Goal: Task Accomplishment & Management: Use online tool/utility

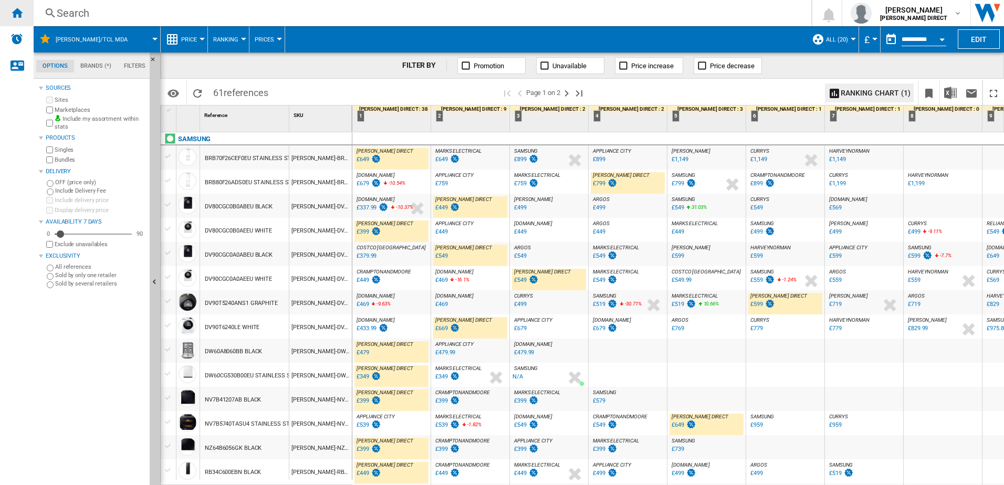
click at [11, 8] on div "Home" at bounding box center [17, 13] width 34 height 26
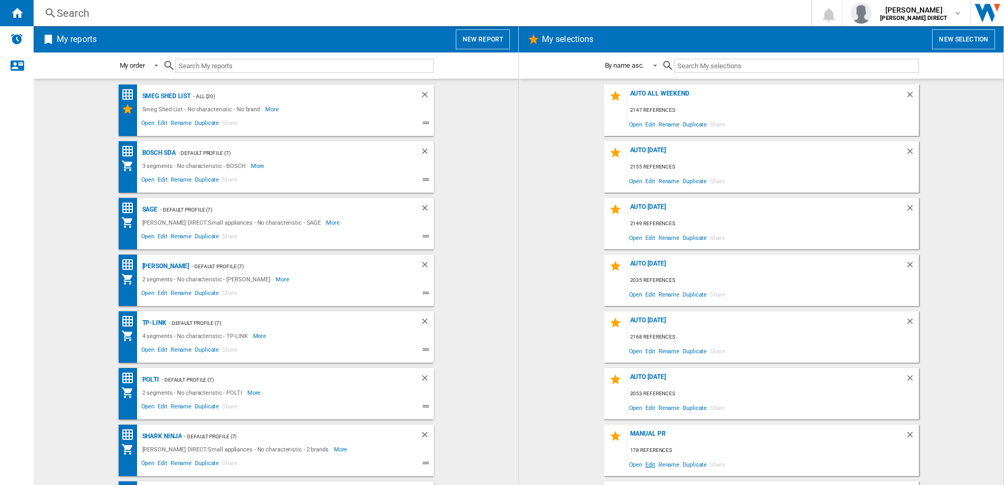
click at [644, 463] on span "Edit" at bounding box center [650, 464] width 13 height 14
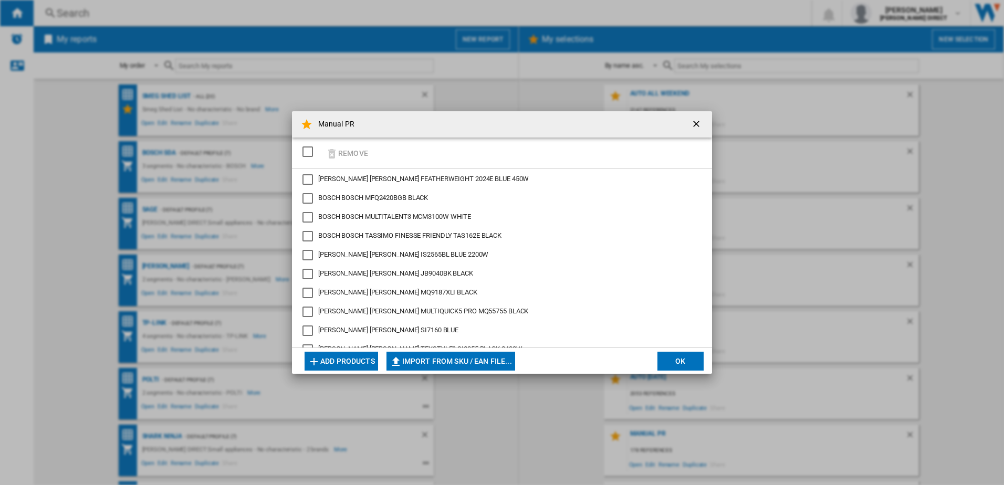
click at [311, 154] on div "SELECTIONS.EDITION_POPUP.SELECT_DESELECT" at bounding box center [308, 152] width 11 height 11
click at [343, 152] on button "Remove" at bounding box center [346, 153] width 49 height 25
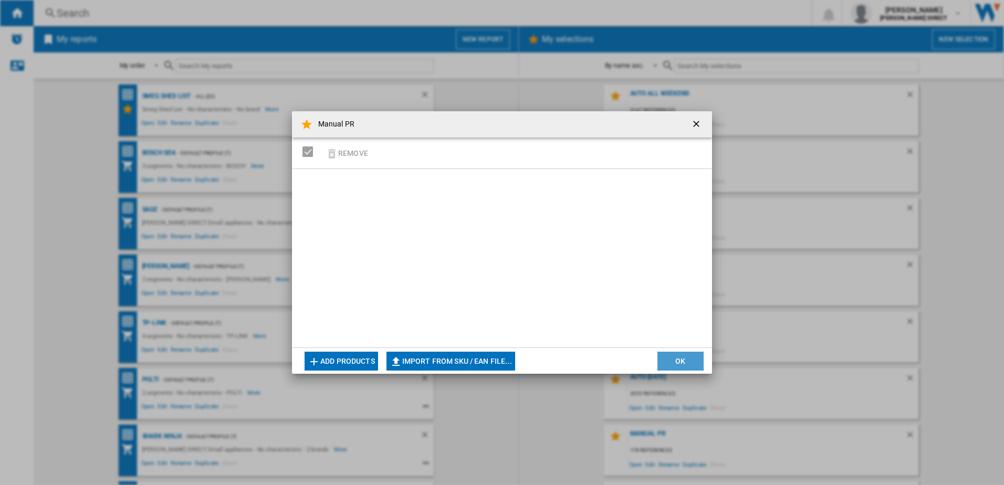
click at [685, 358] on button "OK" at bounding box center [681, 361] width 46 height 19
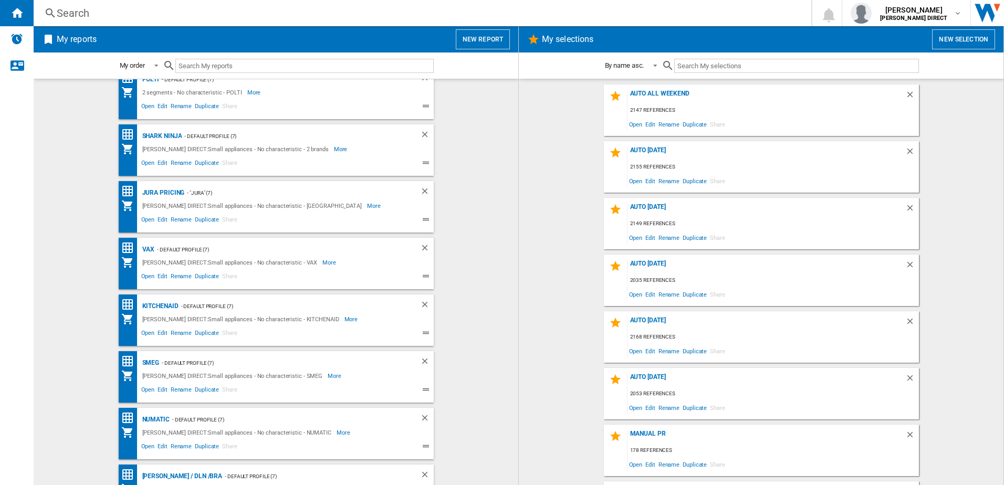
scroll to position [315, 0]
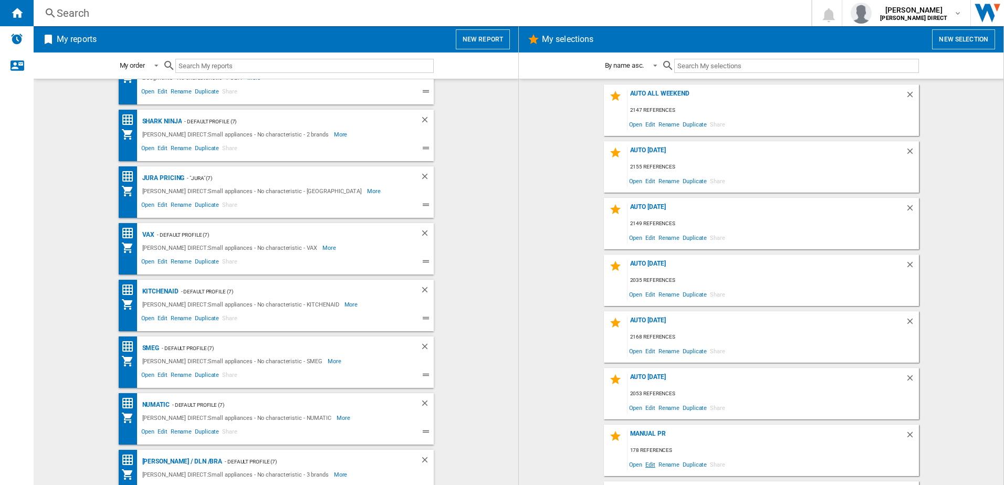
click at [646, 465] on span "Edit" at bounding box center [650, 464] width 13 height 14
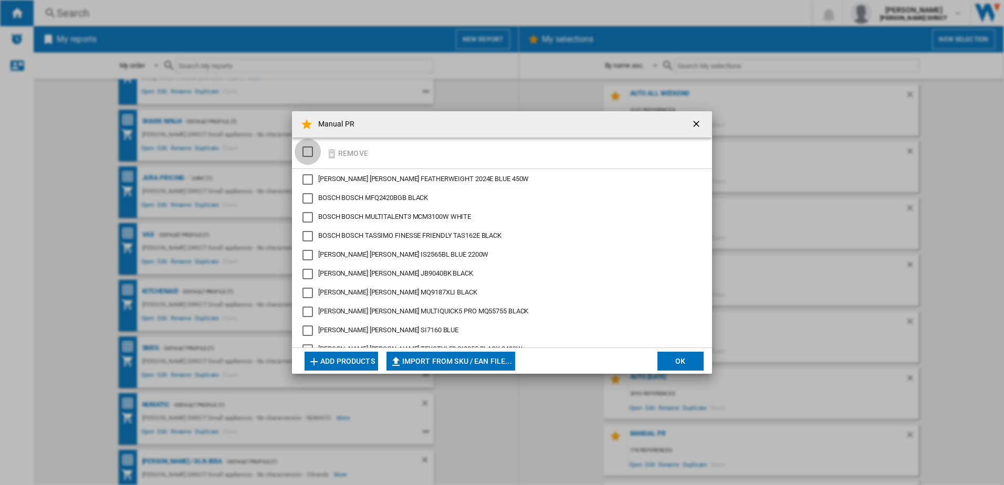
click at [311, 148] on div "SELECTIONS.EDITION_POPUP.SELECT_DESELECT" at bounding box center [308, 152] width 11 height 11
click at [358, 154] on button "Remove" at bounding box center [346, 153] width 49 height 25
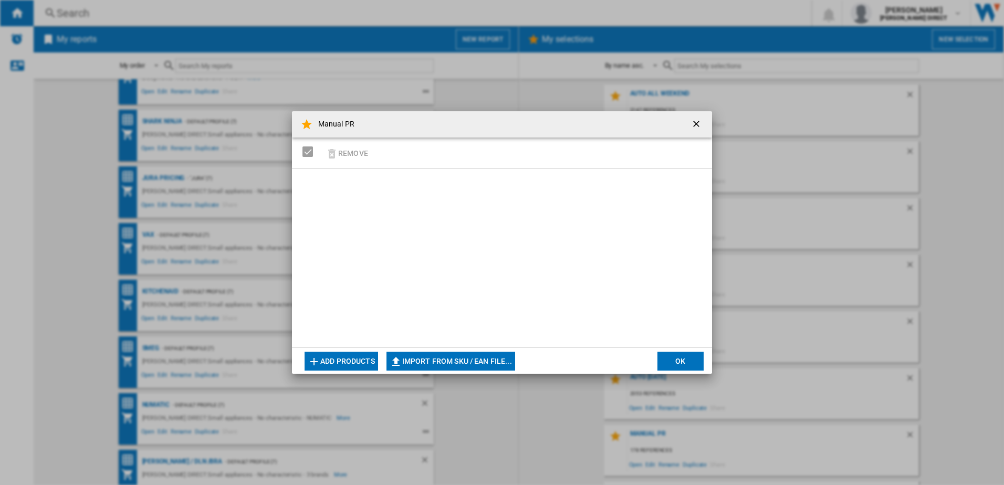
click at [456, 353] on button "Import from SKU / EAN file..." at bounding box center [451, 361] width 129 height 19
type input "**********"
click at [475, 358] on button "Import from SKU / EAN file..." at bounding box center [451, 361] width 129 height 19
type input "**********"
click at [471, 359] on button "Import from SKU / EAN file..." at bounding box center [451, 361] width 129 height 19
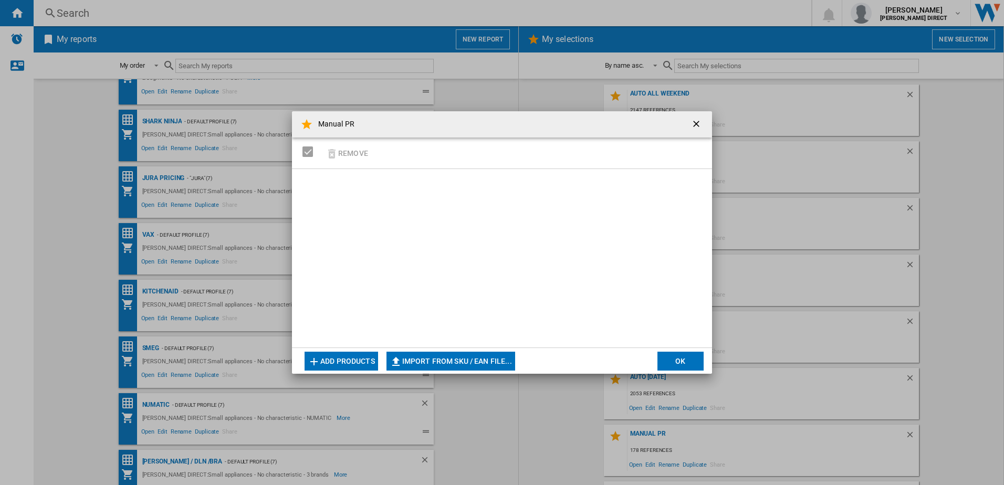
type input "**********"
click at [419, 356] on button "Import from SKU / EAN file..." at bounding box center [451, 361] width 129 height 19
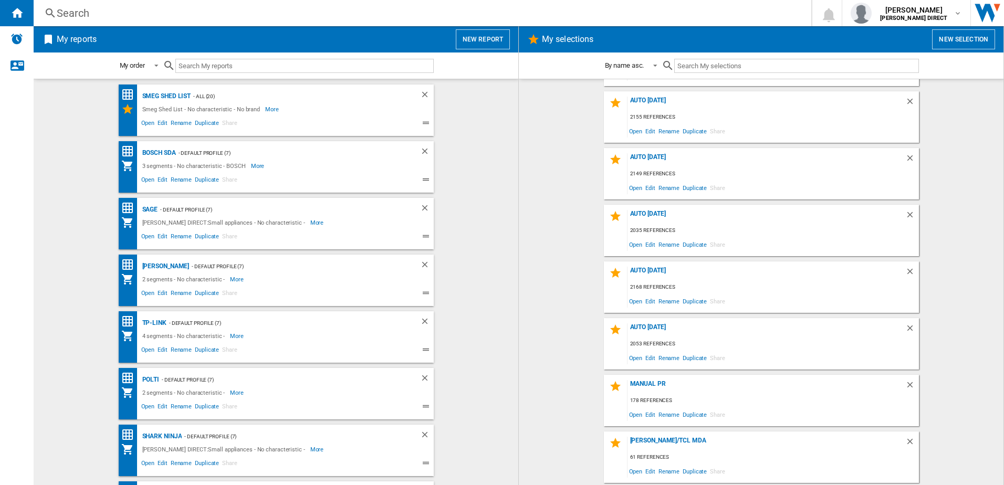
scroll to position [105, 0]
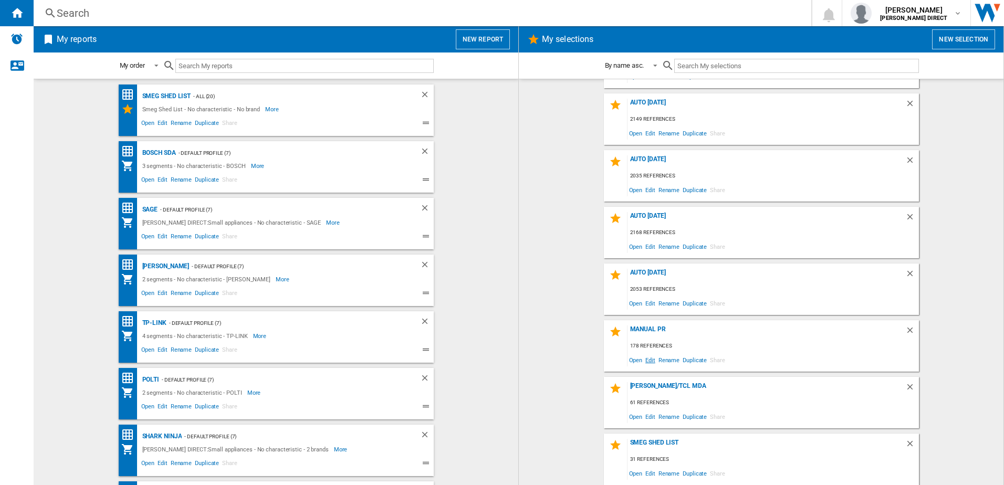
click at [649, 364] on span "Edit" at bounding box center [650, 360] width 13 height 14
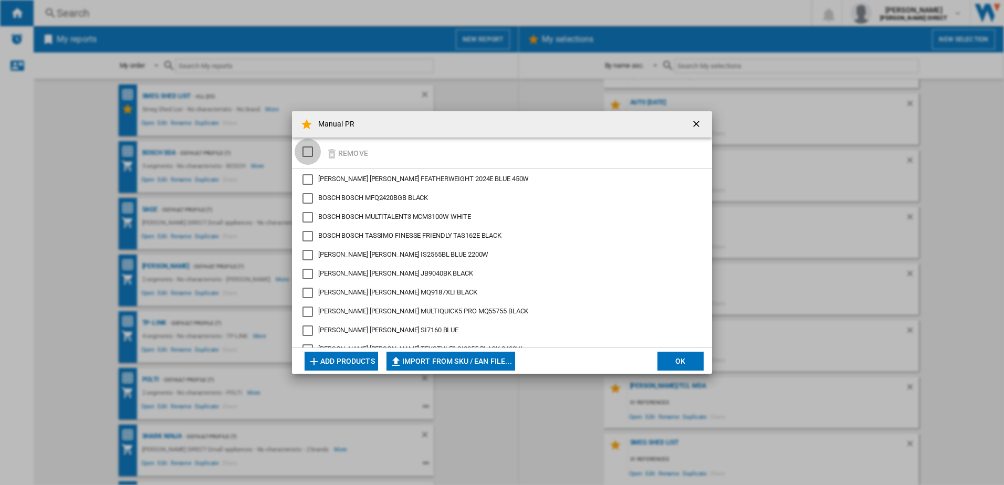
drag, startPoint x: 310, startPoint y: 153, endPoint x: 337, endPoint y: 156, distance: 26.4
click at [310, 153] on div "SELECTIONS.EDITION_POPUP.SELECT_DESELECT" at bounding box center [308, 152] width 11 height 11
click at [341, 156] on button "Remove" at bounding box center [346, 153] width 49 height 25
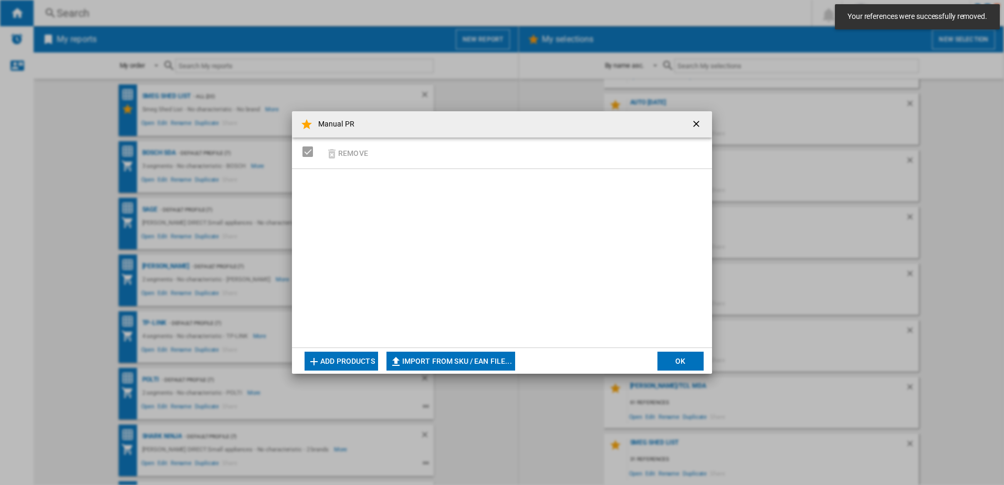
click at [432, 360] on button "Import from SKU / EAN file..." at bounding box center [451, 361] width 129 height 19
type input "**********"
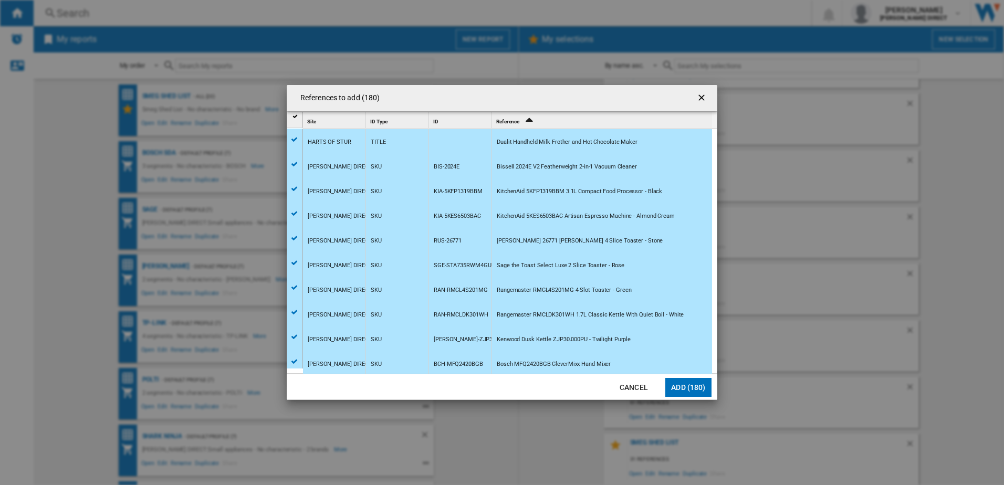
click at [673, 387] on button "Add (180)" at bounding box center [688, 387] width 46 height 19
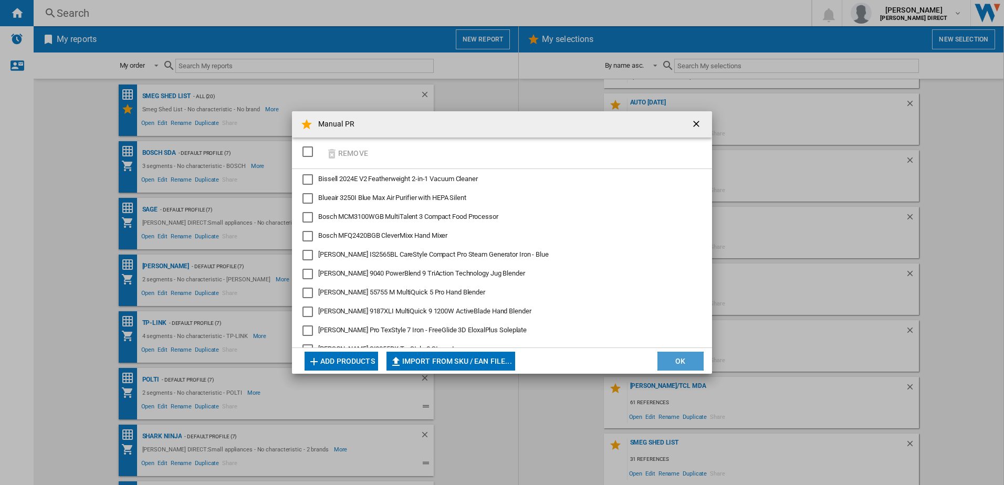
click at [689, 367] on button "OK" at bounding box center [681, 361] width 46 height 19
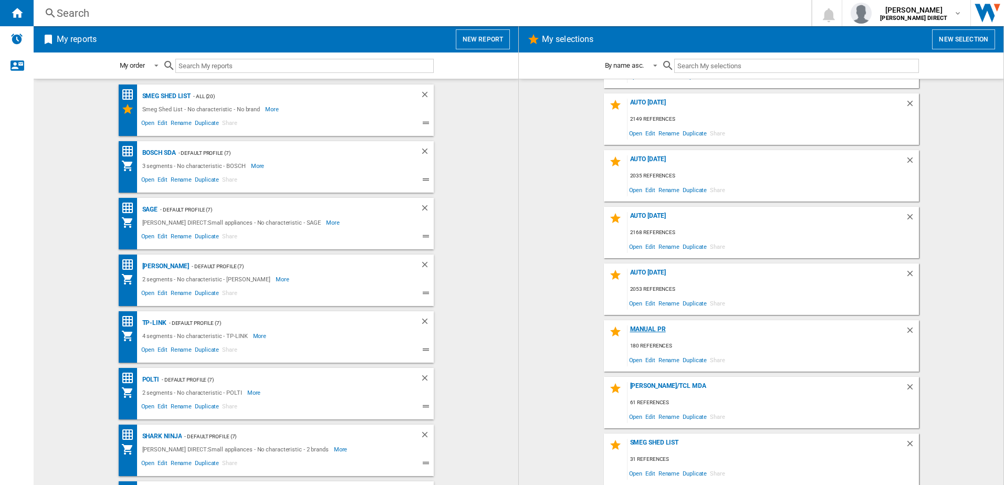
click at [656, 331] on div "Manual PR" at bounding box center [767, 333] width 278 height 14
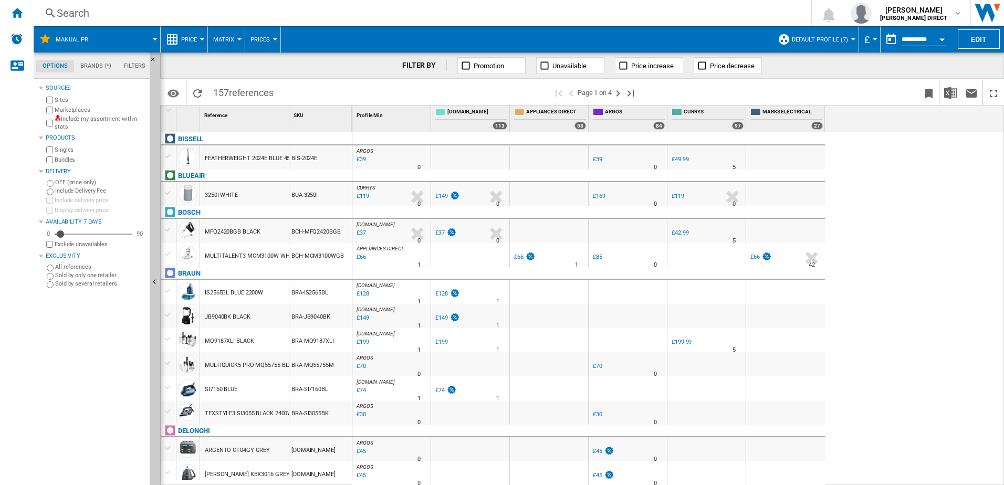
click at [80, 121] on label "Include my assortment within stats" at bounding box center [100, 123] width 91 height 16
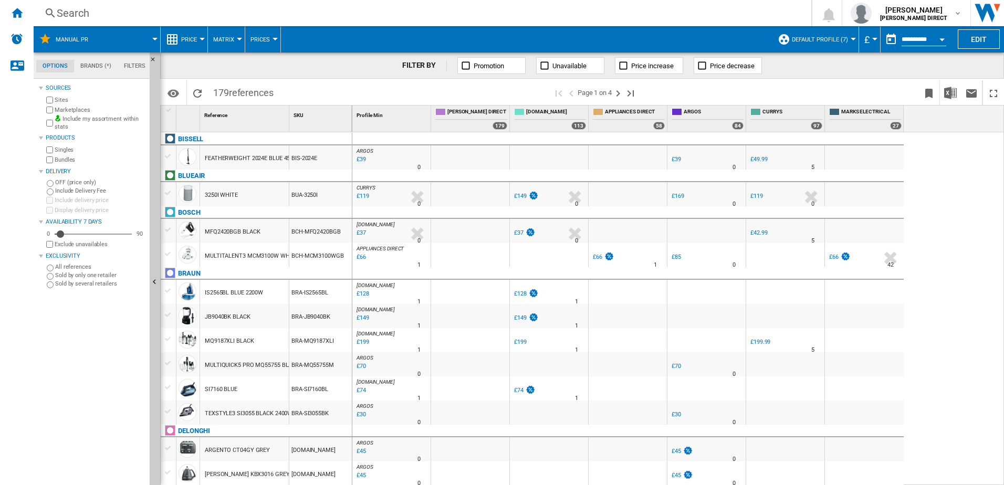
click at [837, 39] on span "Default profile (7)" at bounding box center [820, 39] width 56 height 7
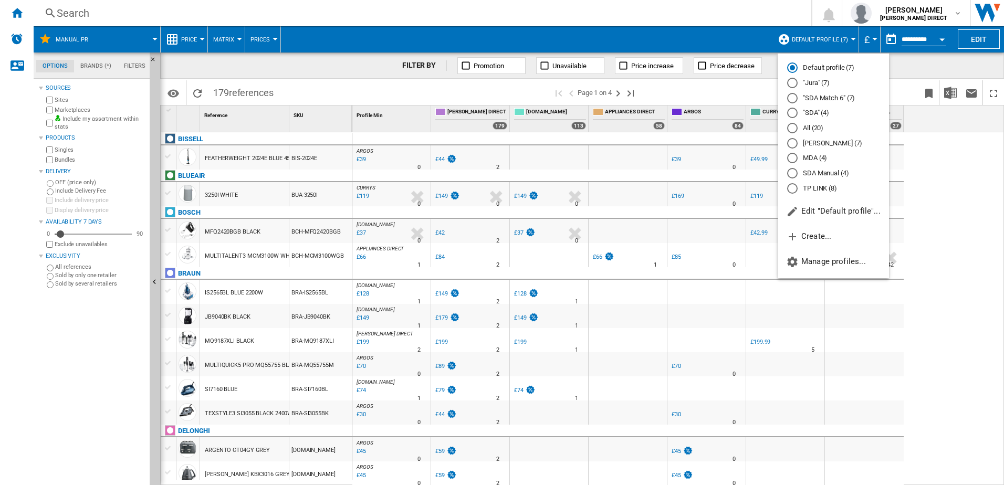
click at [226, 45] on md-backdrop at bounding box center [502, 242] width 1004 height 485
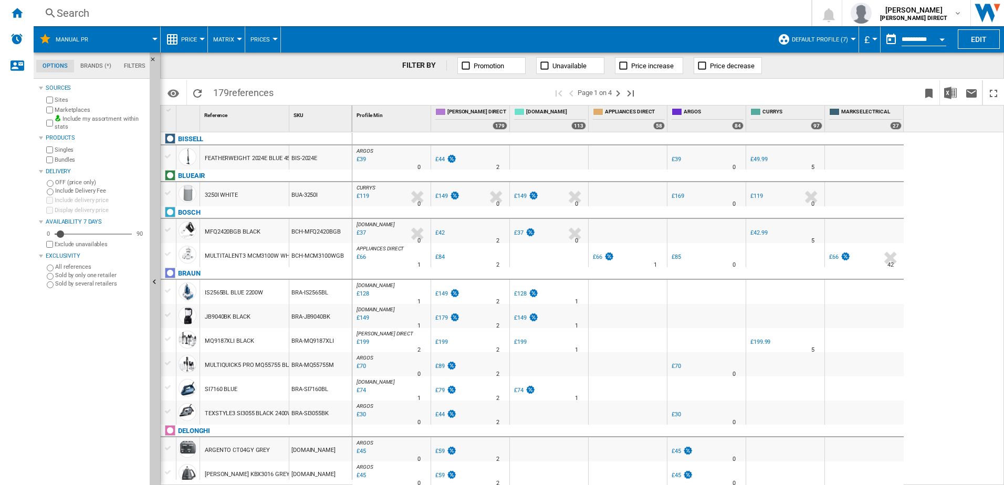
click at [224, 42] on span "Matrix" at bounding box center [223, 39] width 21 height 7
click at [226, 92] on span "Ranking" at bounding box center [230, 90] width 28 height 9
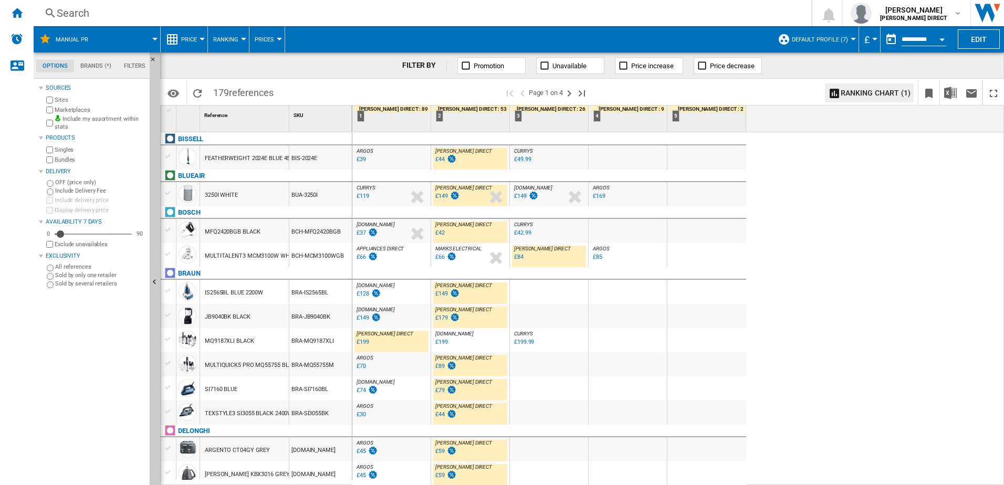
click at [443, 197] on div "£149" at bounding box center [441, 196] width 13 height 7
click at [363, 197] on div "£119" at bounding box center [363, 196] width 13 height 7
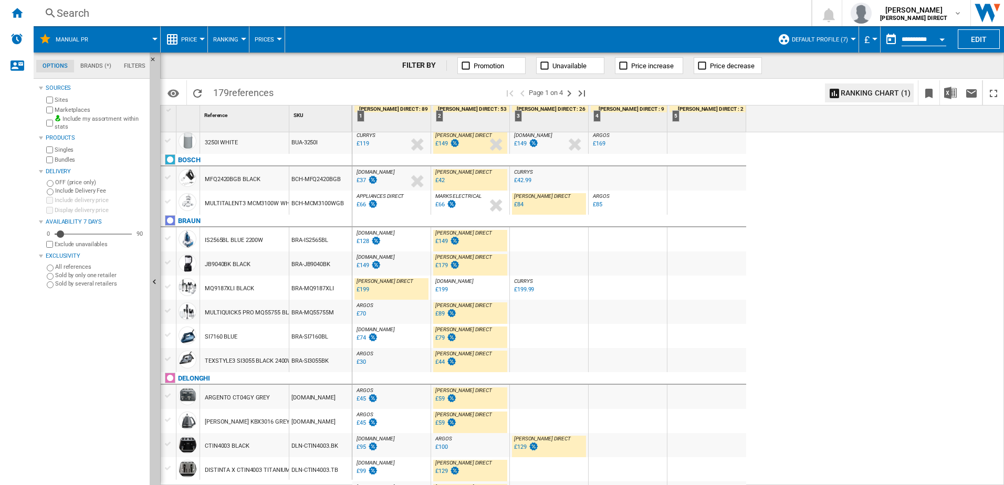
click at [366, 289] on div "£199" at bounding box center [363, 289] width 13 height 7
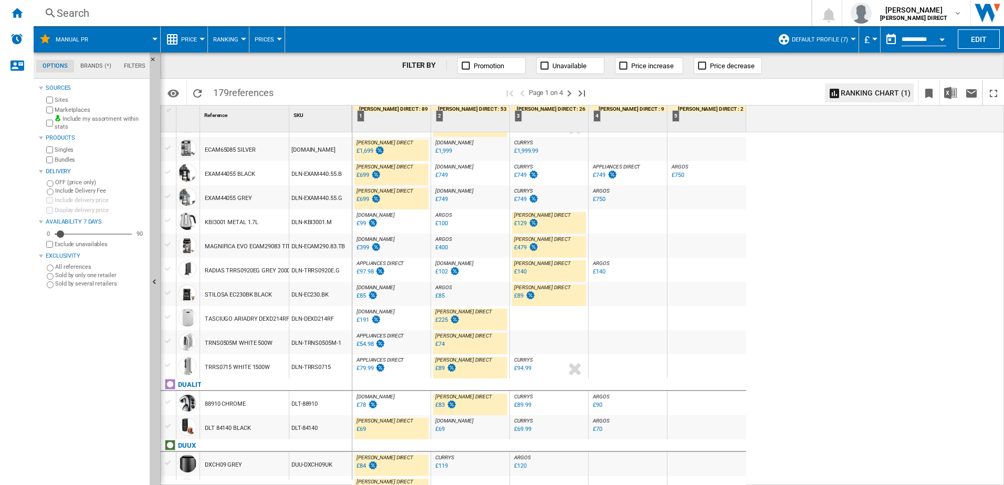
scroll to position [945, 0]
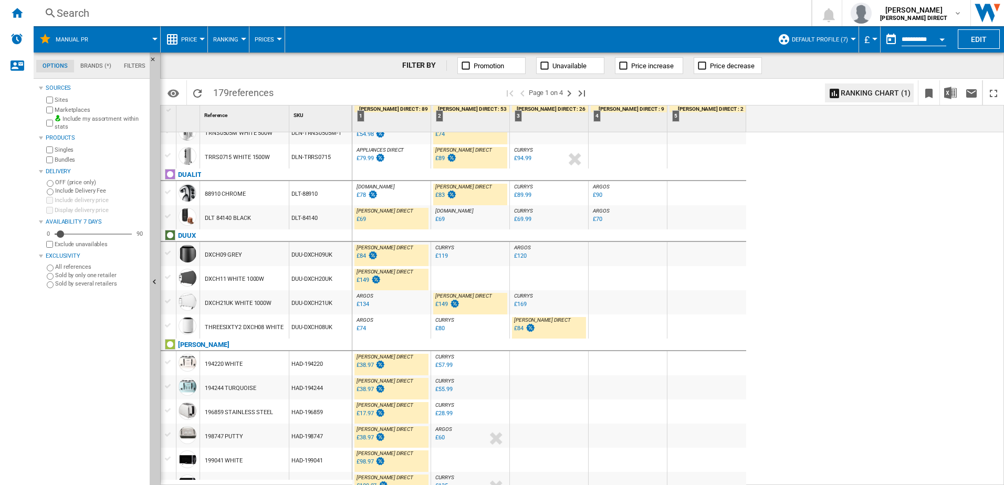
click at [361, 308] on div "£134" at bounding box center [362, 304] width 14 height 11
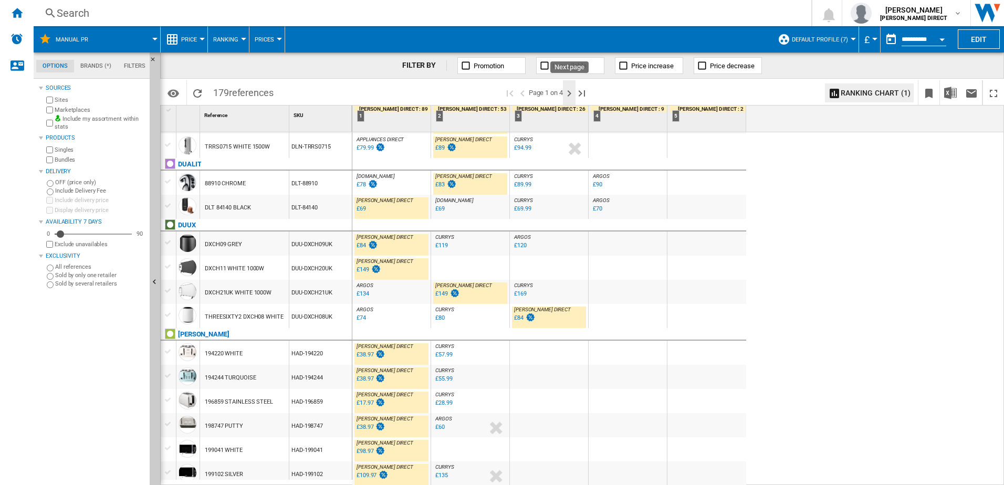
click at [570, 91] on ng-md-icon "Next page" at bounding box center [569, 93] width 13 height 13
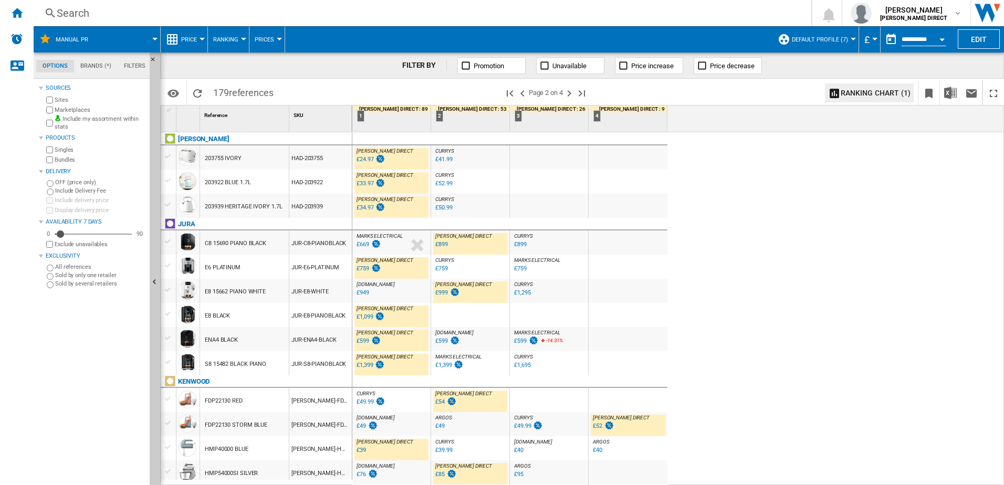
click at [363, 295] on div "£949" at bounding box center [363, 292] width 13 height 7
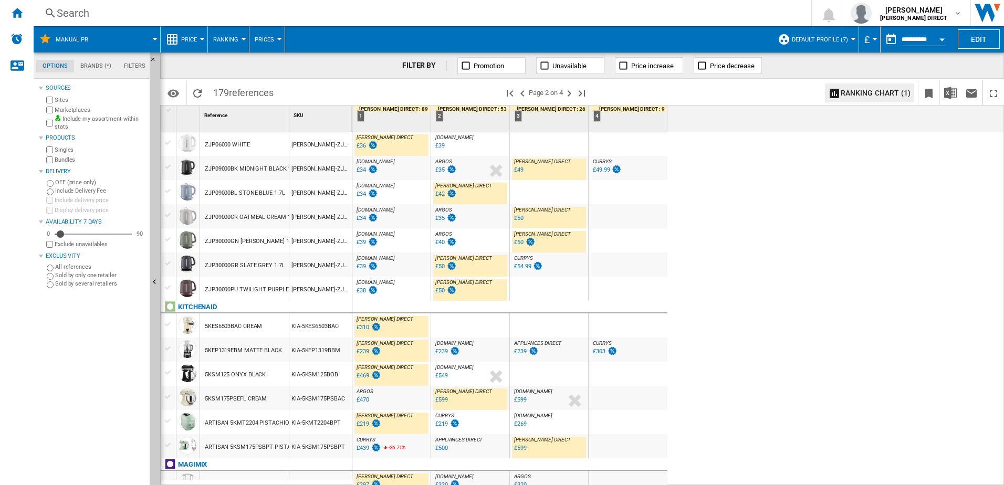
scroll to position [893, 0]
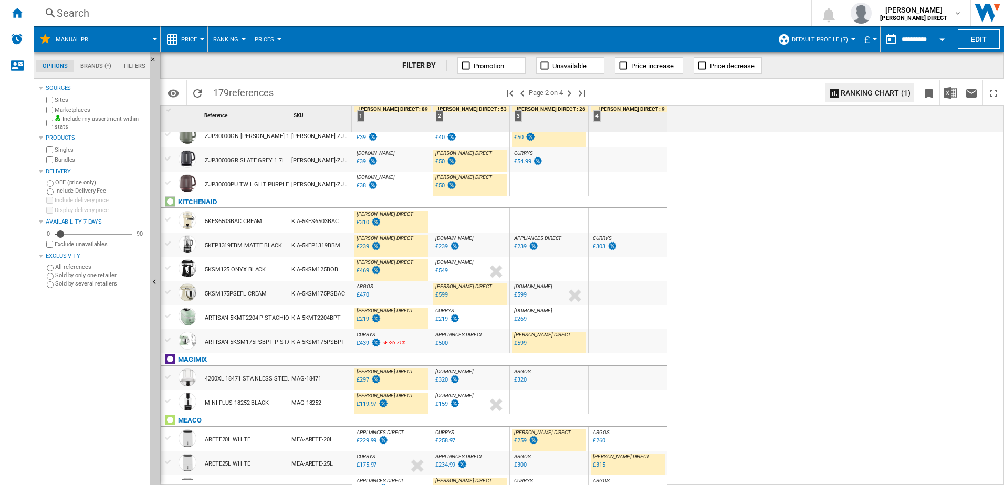
click at [362, 224] on div "£310" at bounding box center [363, 222] width 13 height 7
click at [362, 248] on div "£239" at bounding box center [363, 246] width 13 height 7
click at [367, 272] on div "£469" at bounding box center [363, 270] width 13 height 7
click at [363, 317] on div "£219" at bounding box center [363, 319] width 13 height 7
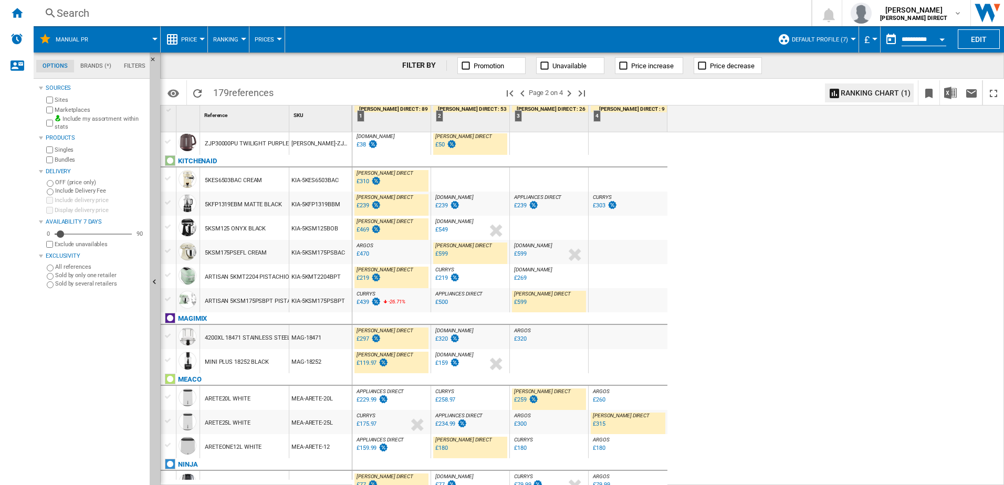
click at [368, 341] on div "£297" at bounding box center [363, 339] width 13 height 7
click at [367, 363] on div "£119.97" at bounding box center [367, 363] width 20 height 7
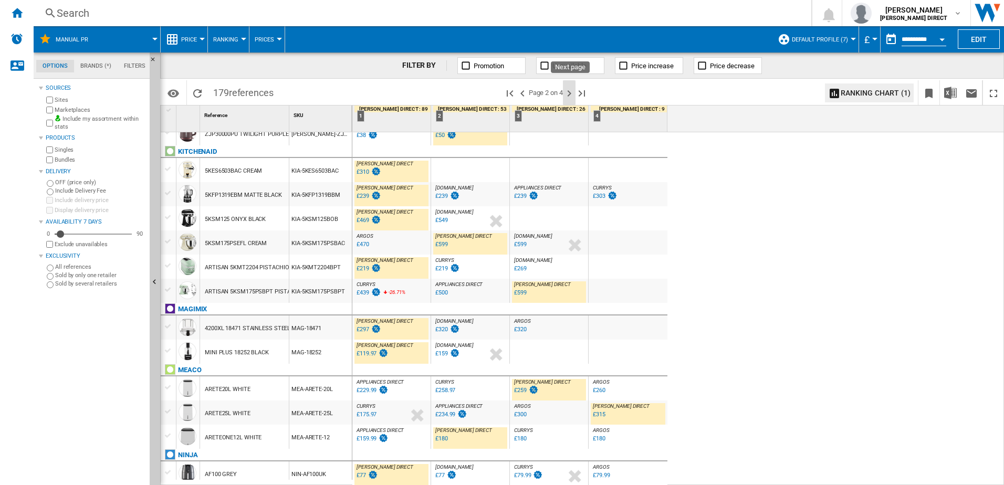
click at [574, 95] on ng-md-icon "Next page" at bounding box center [569, 93] width 13 height 13
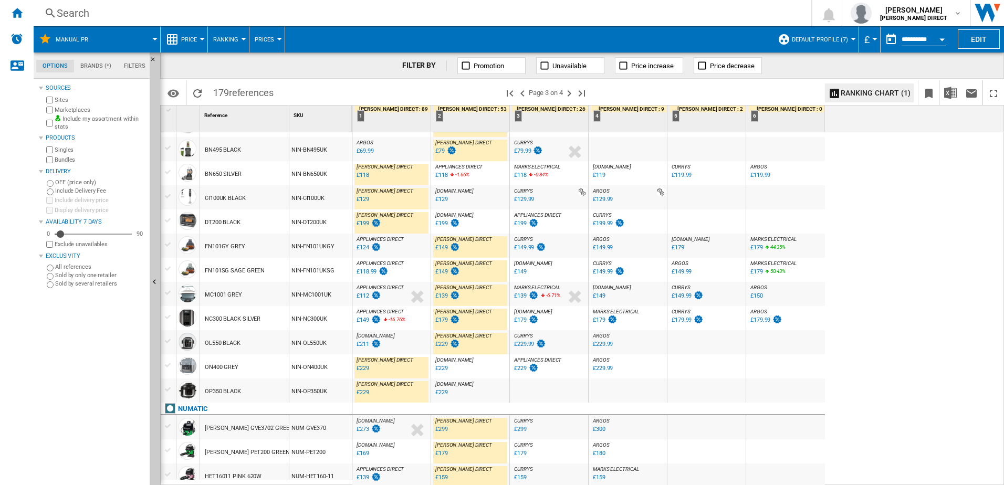
scroll to position [210, 0]
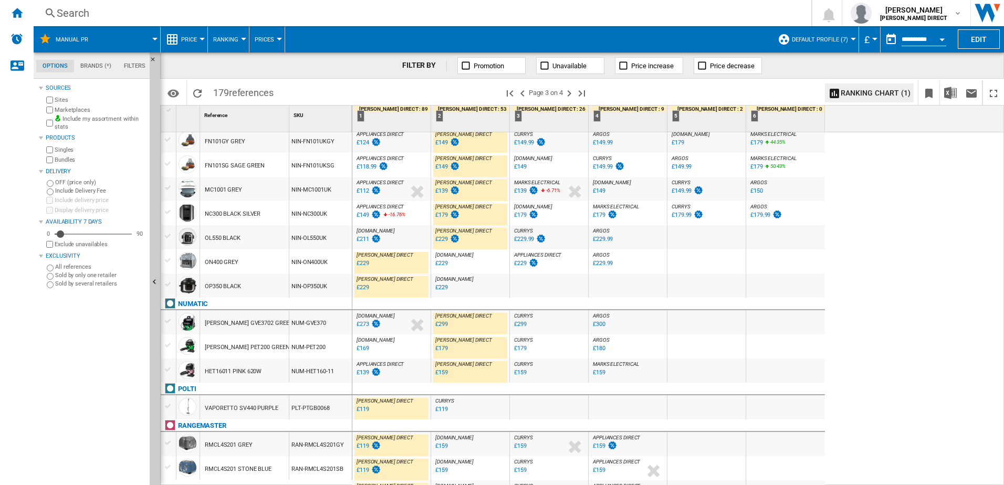
click at [367, 371] on div "£139" at bounding box center [363, 372] width 13 height 7
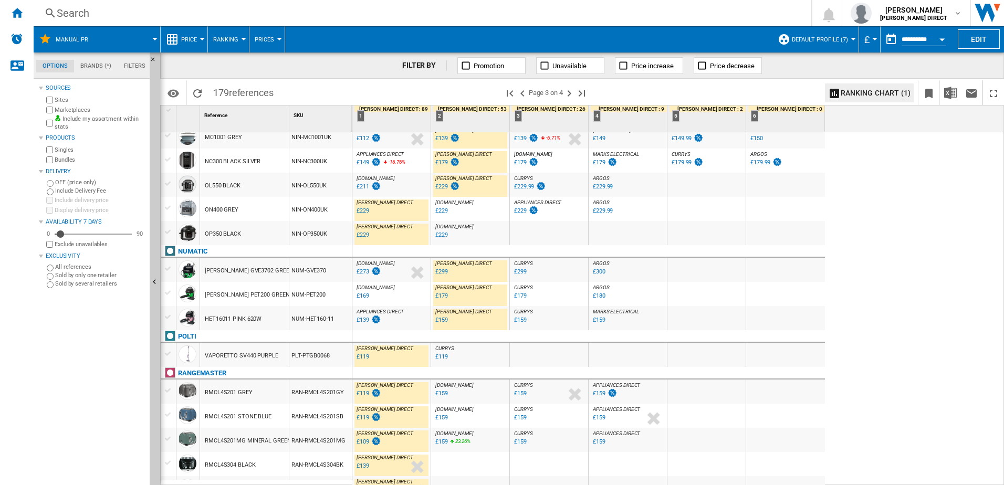
scroll to position [315, 0]
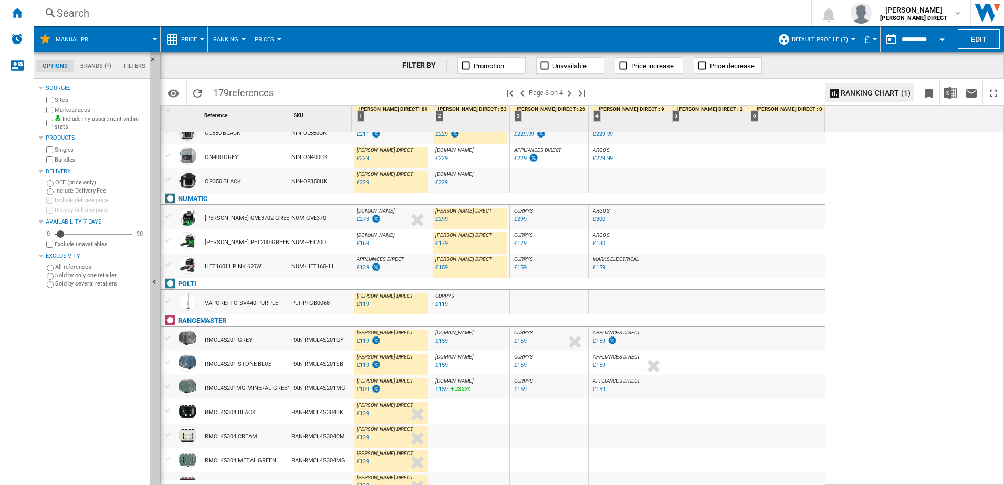
click at [359, 301] on div "£119" at bounding box center [363, 304] width 13 height 7
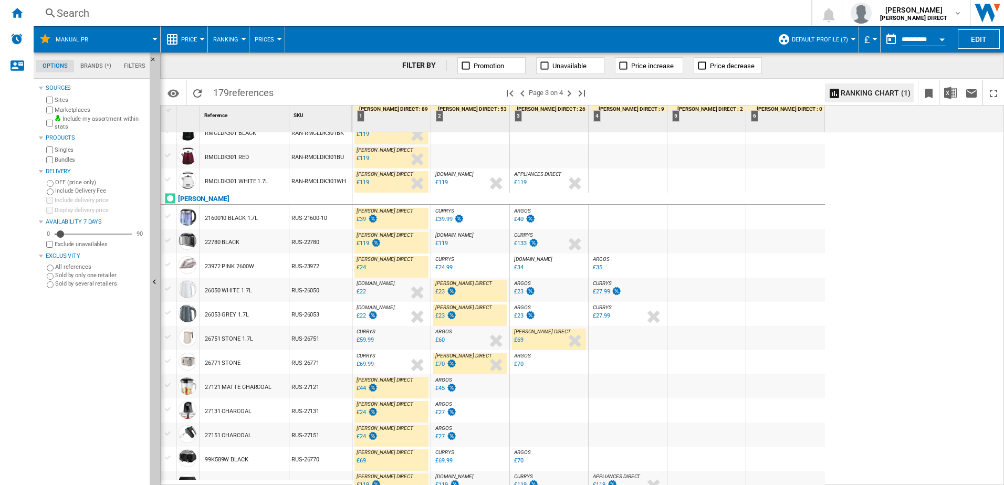
scroll to position [918, 0]
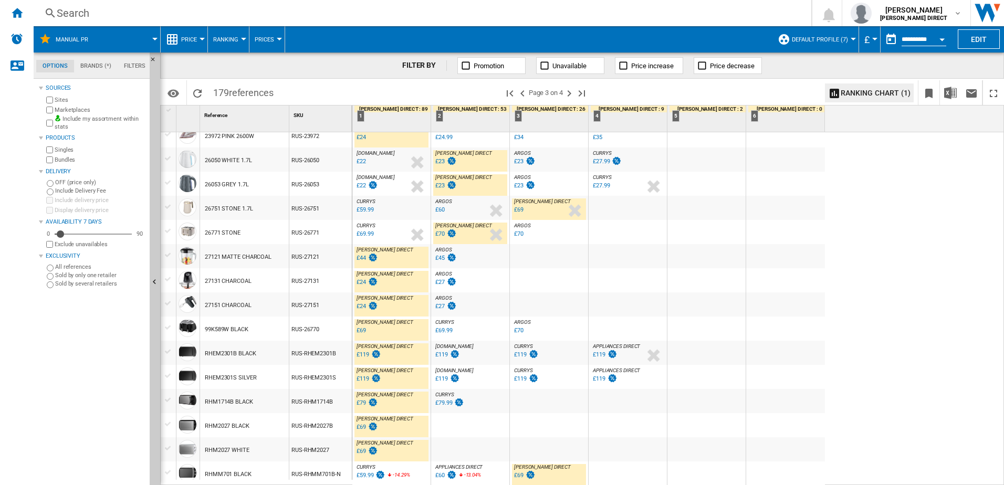
click at [766, 349] on div at bounding box center [785, 353] width 79 height 24
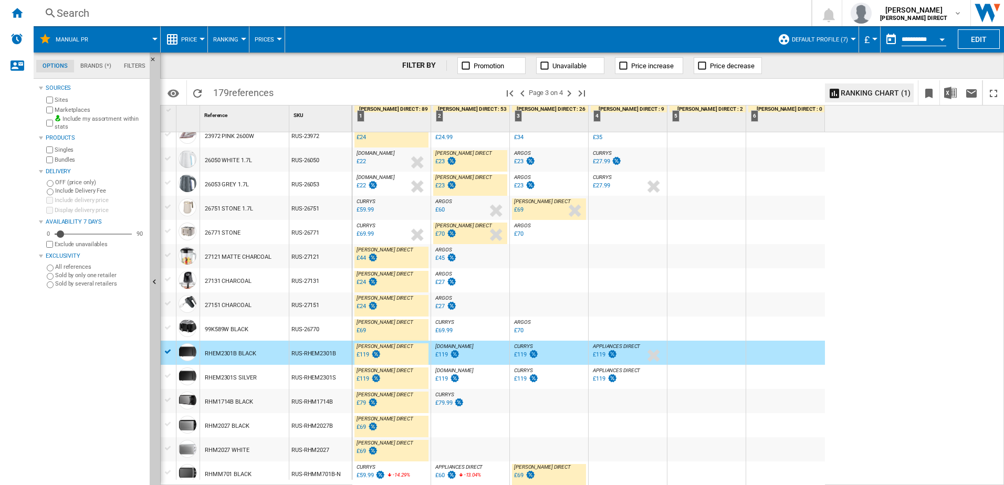
click at [760, 353] on div at bounding box center [785, 353] width 79 height 24
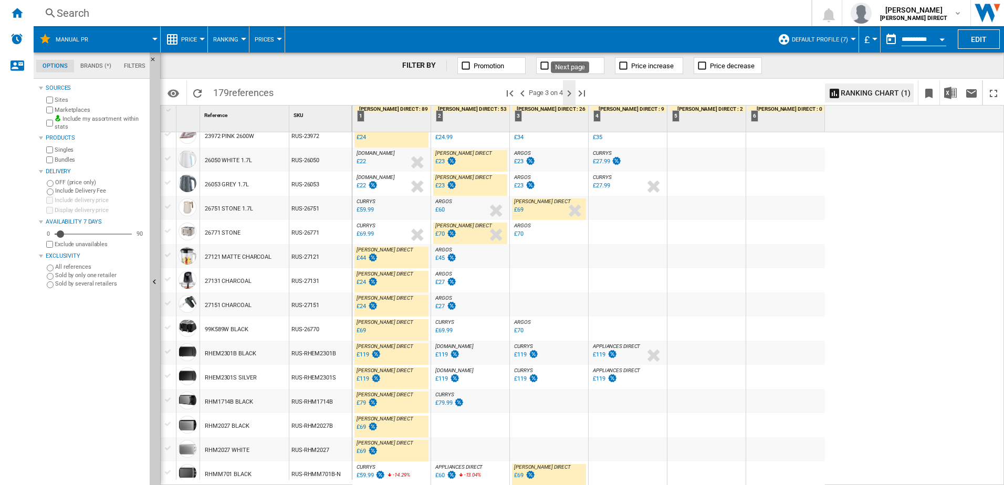
click at [574, 95] on ng-md-icon "Next page" at bounding box center [569, 93] width 13 height 13
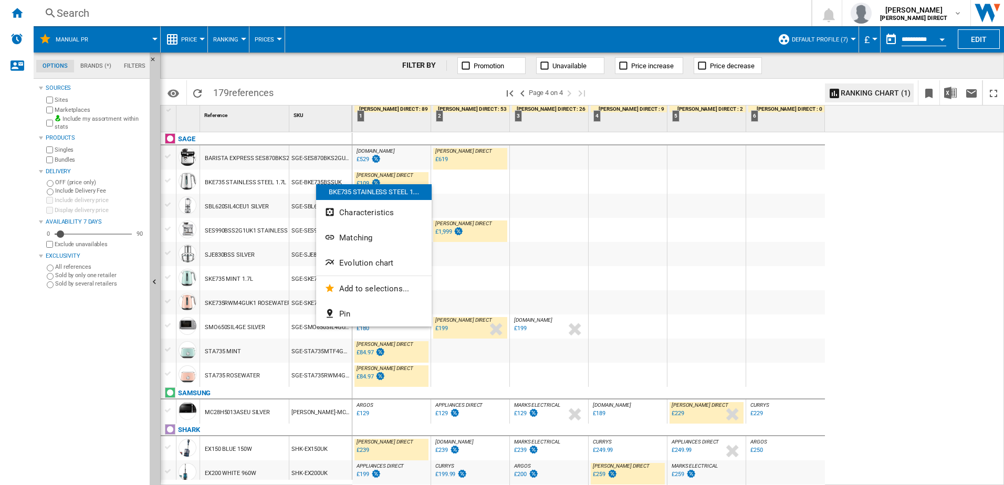
click at [534, 197] on div at bounding box center [502, 242] width 1004 height 485
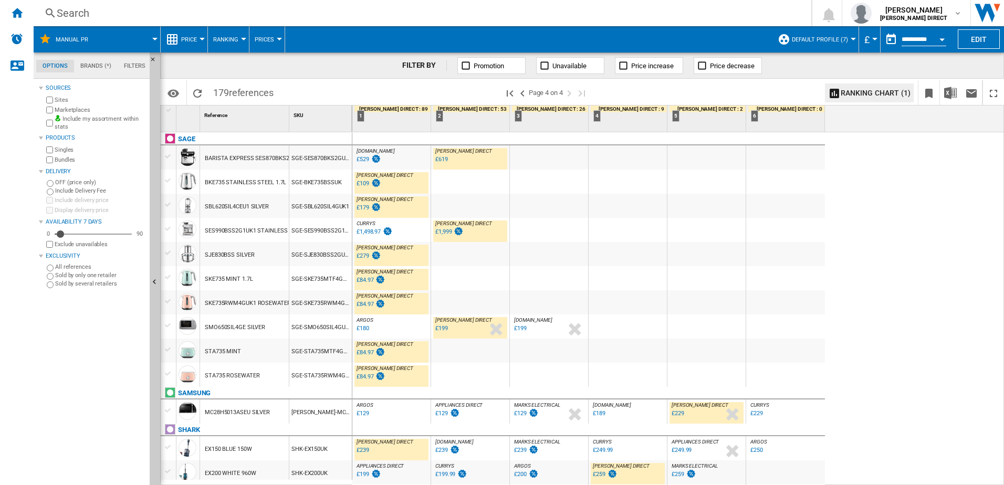
click at [364, 185] on div "£109" at bounding box center [363, 183] width 13 height 7
click at [360, 210] on div "£179" at bounding box center [363, 207] width 13 height 7
click at [364, 257] on div "£279" at bounding box center [363, 256] width 13 height 7
click at [366, 279] on div "£84.97" at bounding box center [365, 280] width 17 height 7
click at [367, 303] on div "£84.97" at bounding box center [365, 304] width 17 height 7
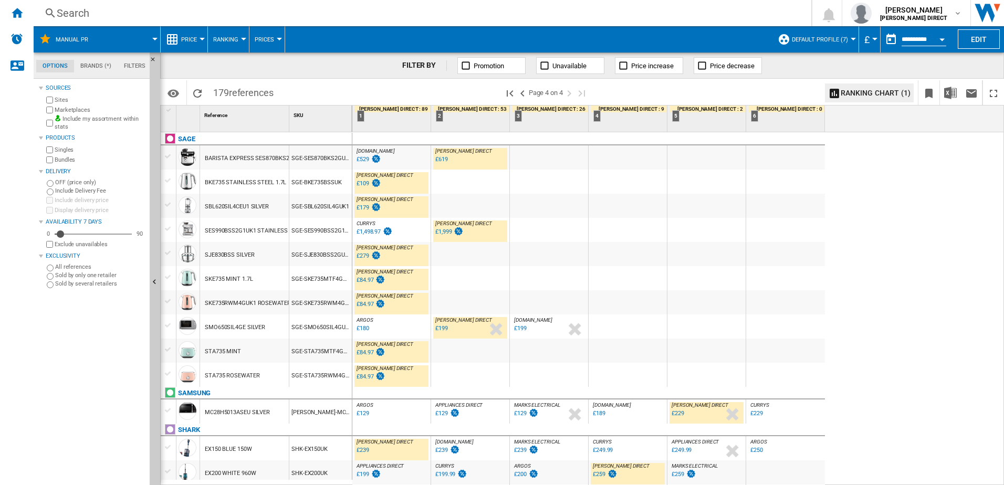
click at [370, 351] on div "£84.97" at bounding box center [365, 352] width 17 height 7
click at [369, 376] on div "£84.97" at bounding box center [365, 376] width 17 height 7
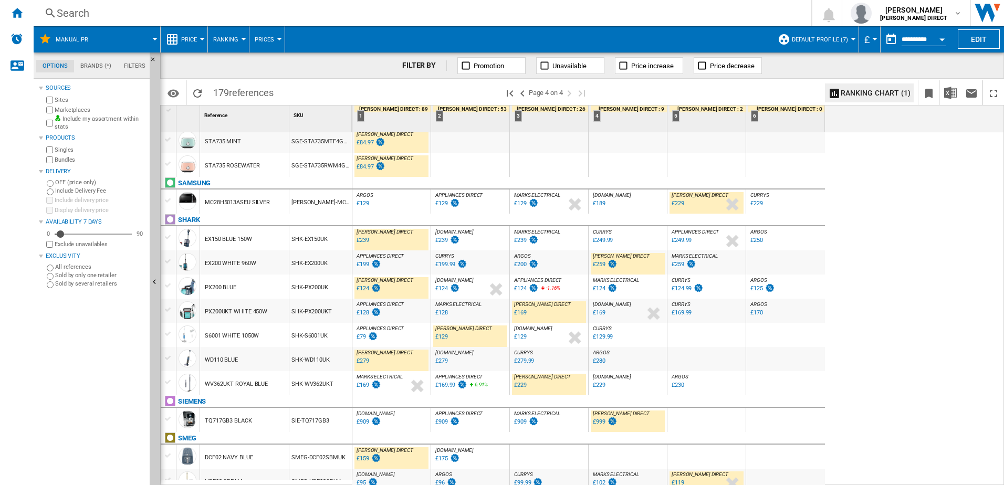
scroll to position [315, 0]
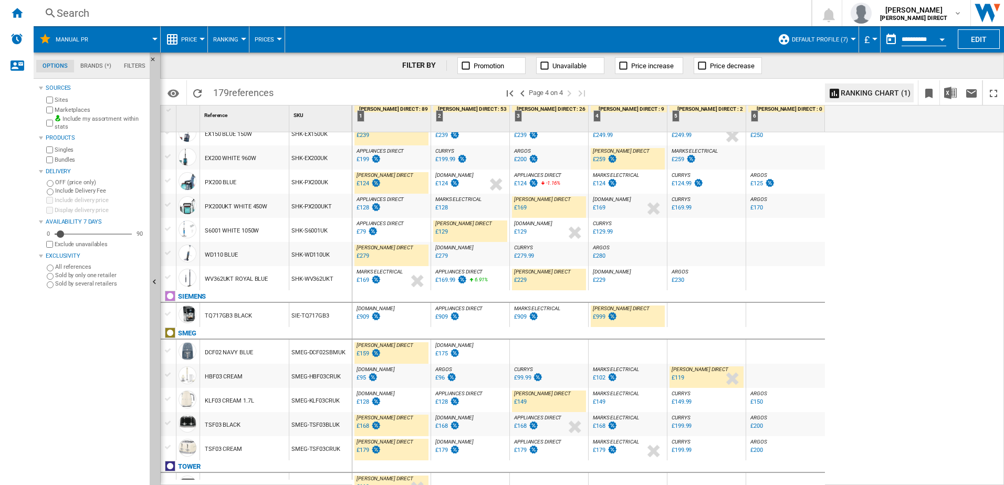
click at [598, 318] on div "£999" at bounding box center [599, 317] width 13 height 7
click at [522, 403] on div "£149" at bounding box center [520, 402] width 13 height 7
click at [363, 428] on div "£168" at bounding box center [363, 426] width 13 height 7
click at [361, 451] on div "£179" at bounding box center [363, 450] width 13 height 7
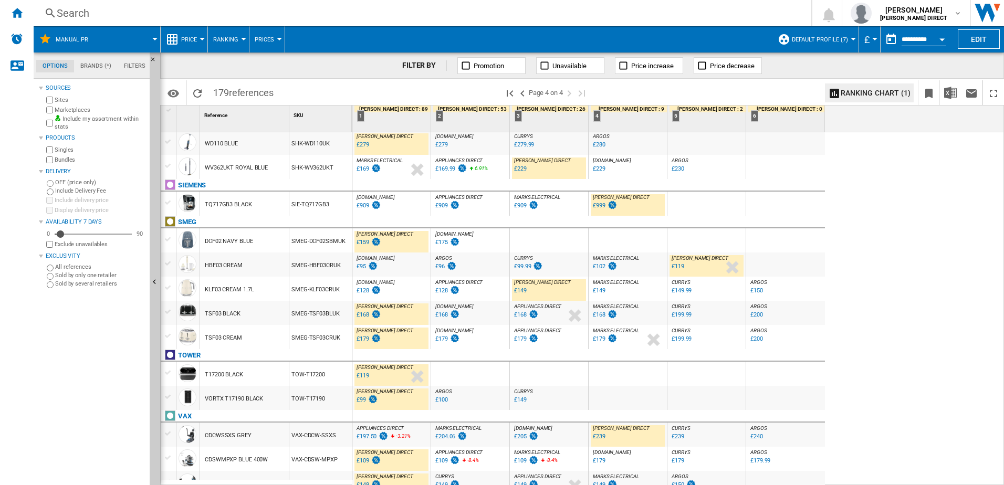
scroll to position [436, 0]
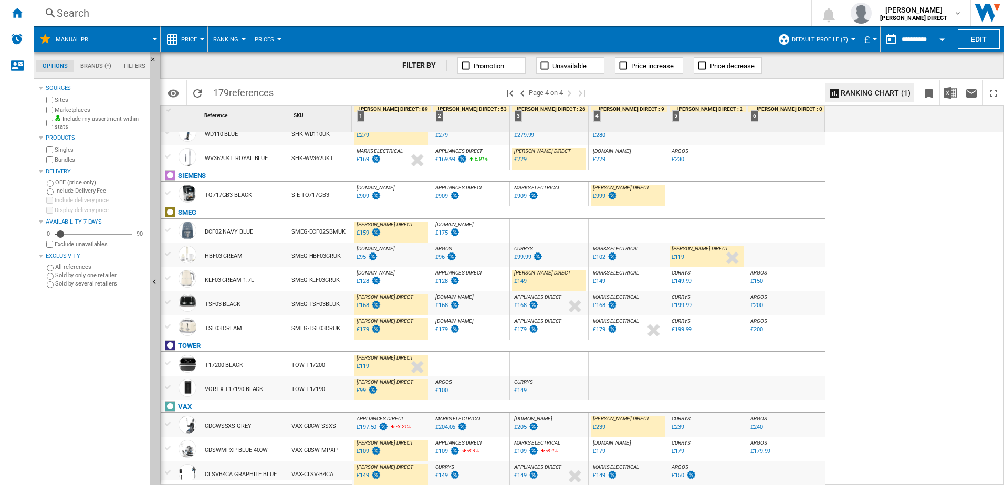
click at [364, 365] on div "£119" at bounding box center [363, 366] width 13 height 7
click at [363, 390] on div "£99" at bounding box center [361, 390] width 9 height 7
click at [361, 453] on div "£109" at bounding box center [363, 451] width 13 height 7
click at [366, 474] on div "£149" at bounding box center [363, 475] width 13 height 7
